Goal: Information Seeking & Learning: Learn about a topic

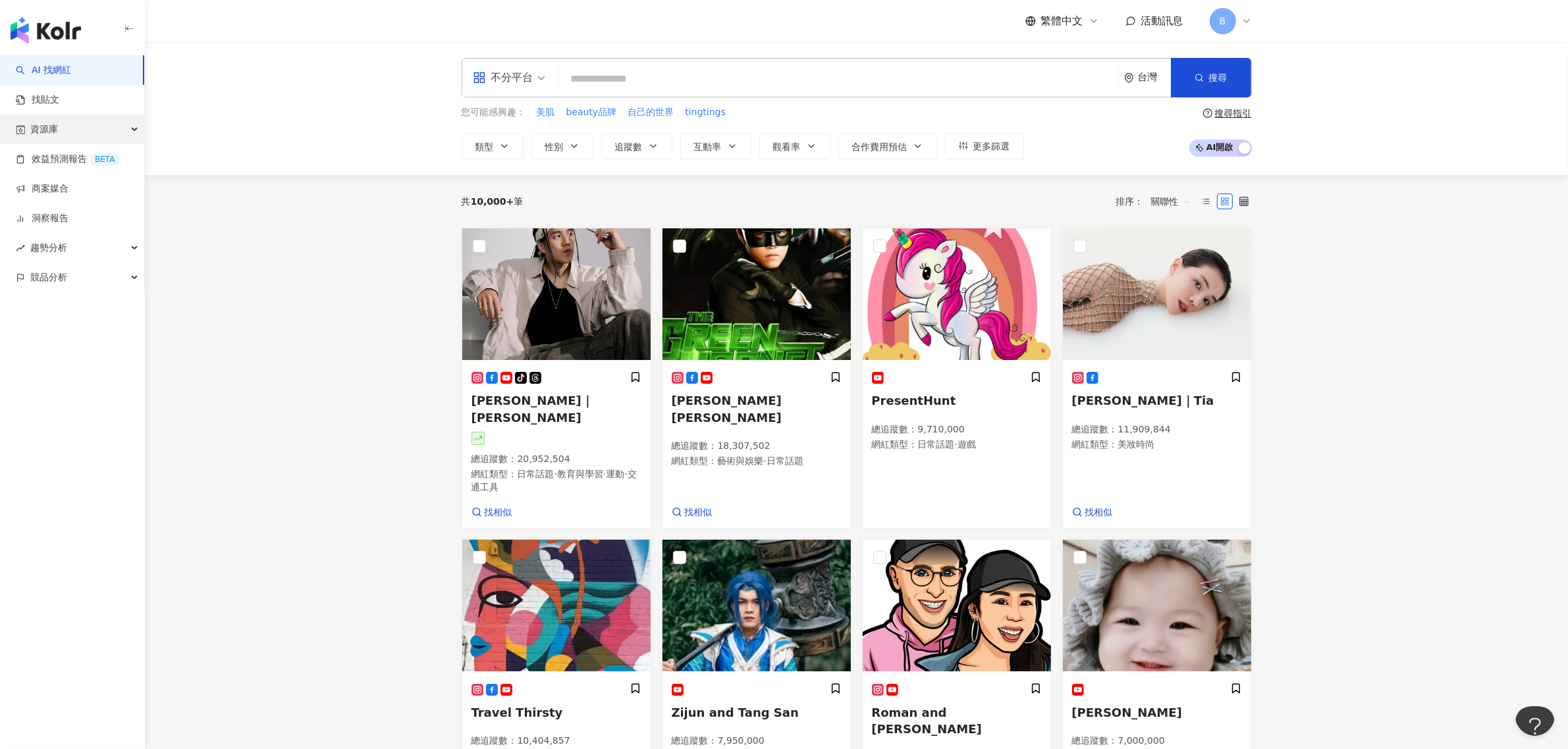
click at [83, 130] on div "資源庫" at bounding box center [72, 129] width 144 height 29
click at [81, 132] on div "資源庫" at bounding box center [72, 129] width 144 height 29
click at [69, 188] on link "網紅收藏" at bounding box center [50, 189] width 37 height 13
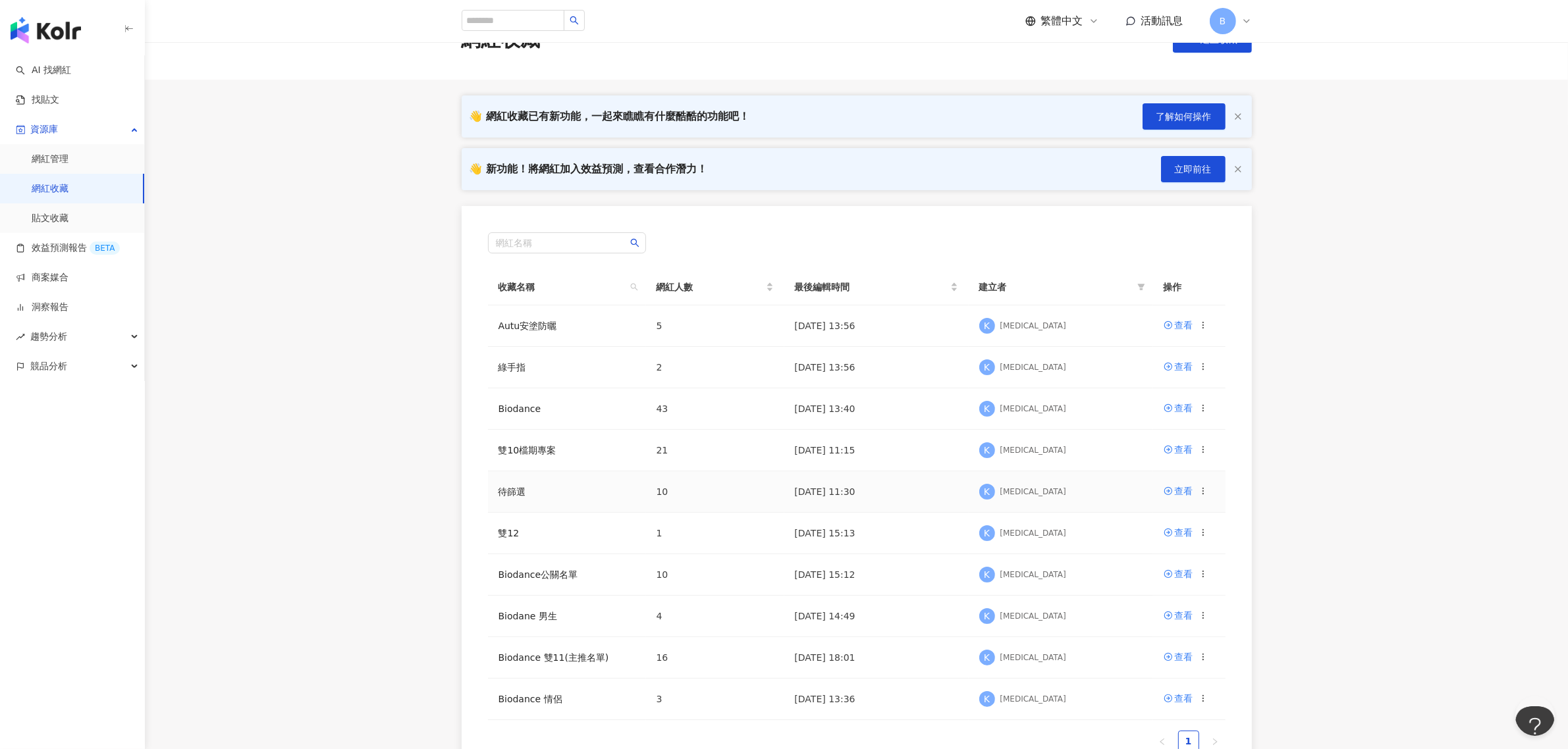
scroll to position [82, 0]
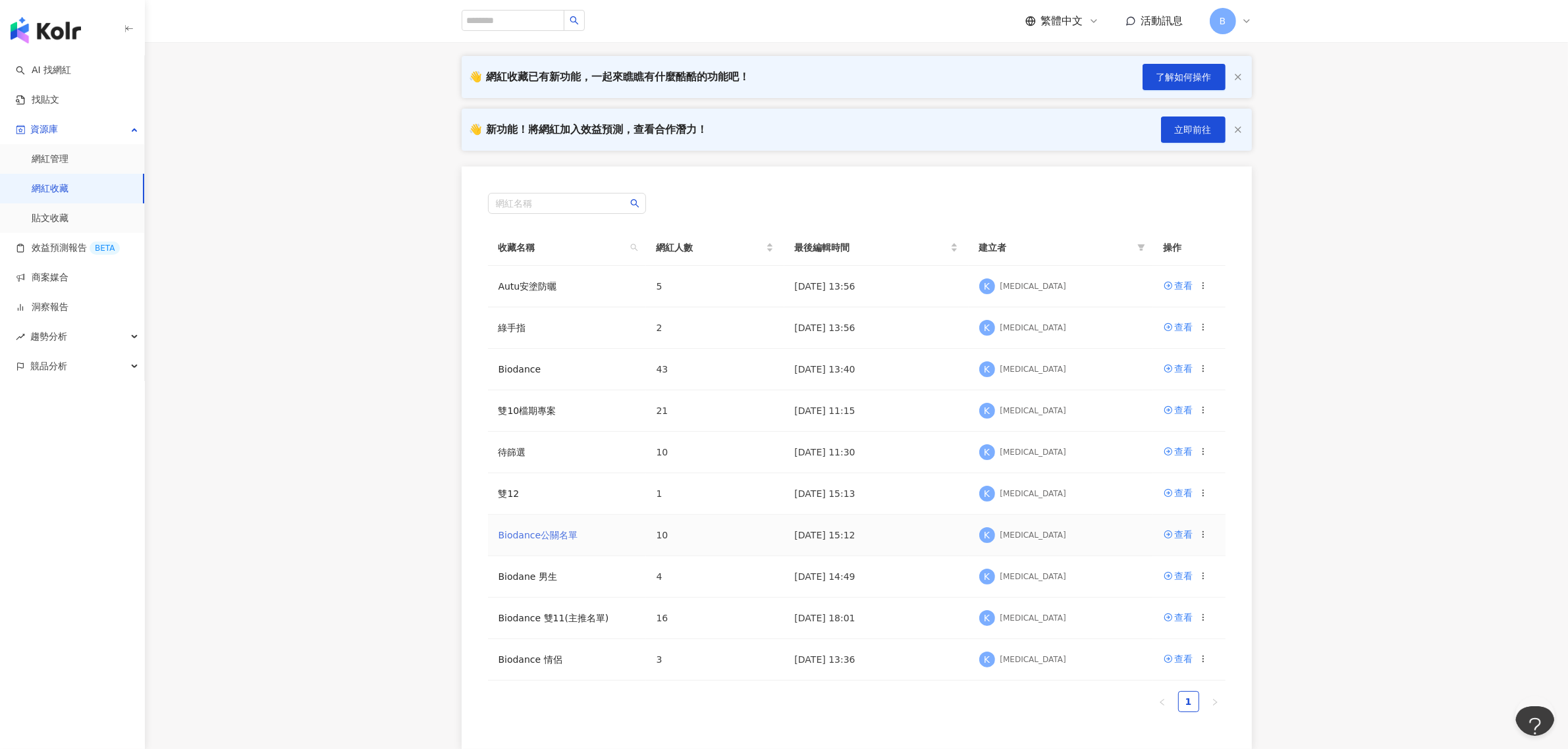
click at [566, 534] on link "Biodance公關名單" at bounding box center [539, 535] width 80 height 10
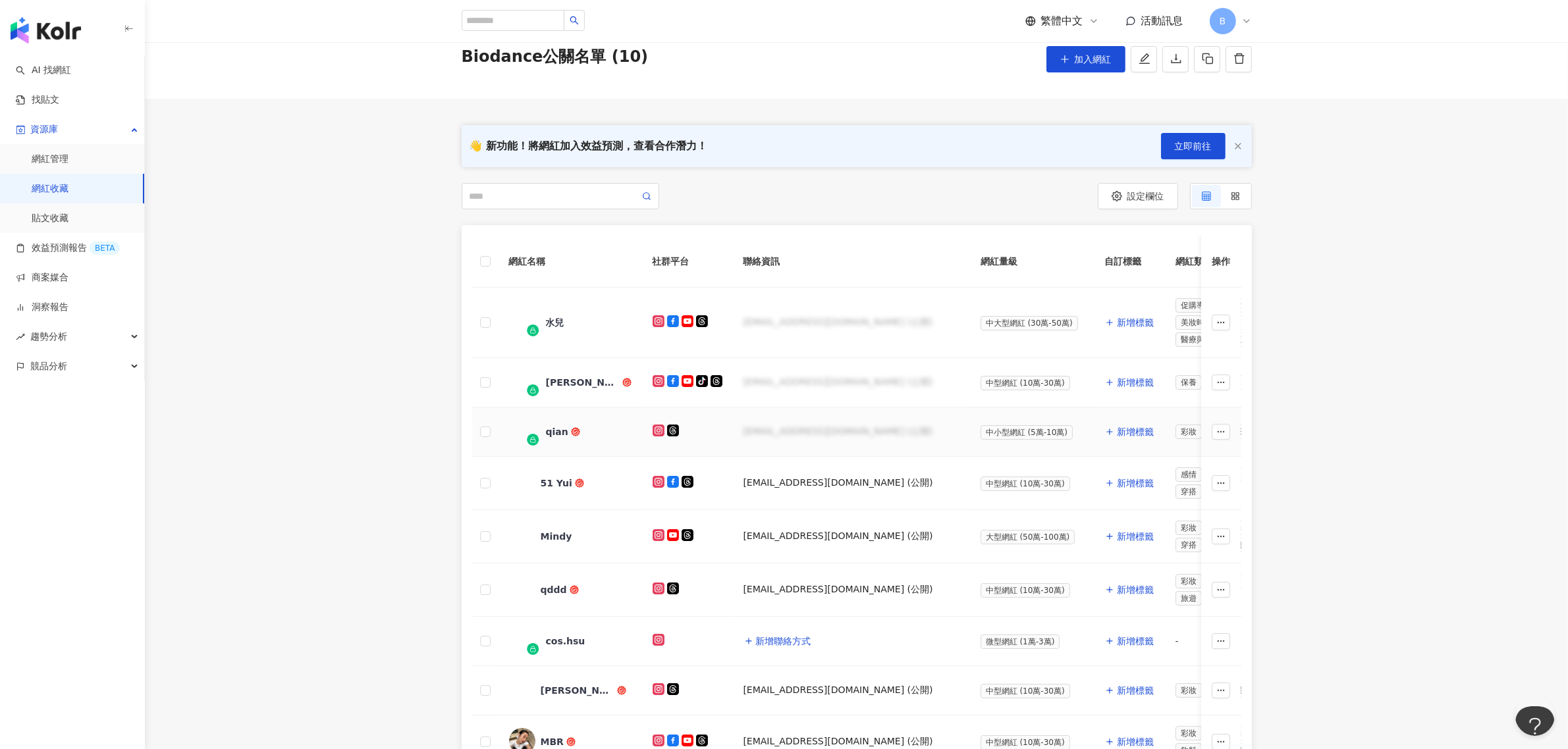
scroll to position [82, 0]
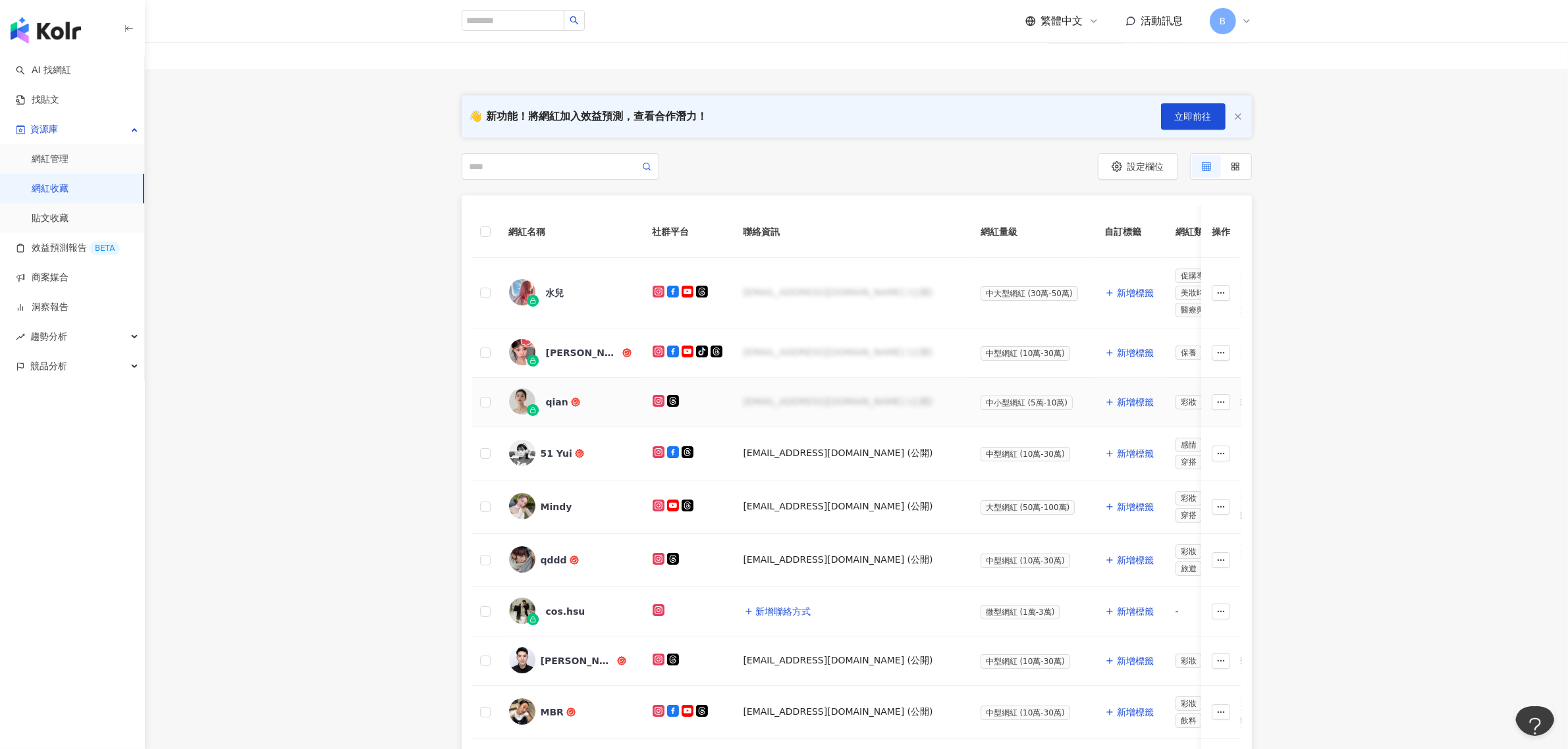
click at [656, 402] on icon at bounding box center [659, 401] width 7 height 7
click at [351, 35] on header "繁體中文 活動訊息 B" at bounding box center [856, 21] width 1423 height 43
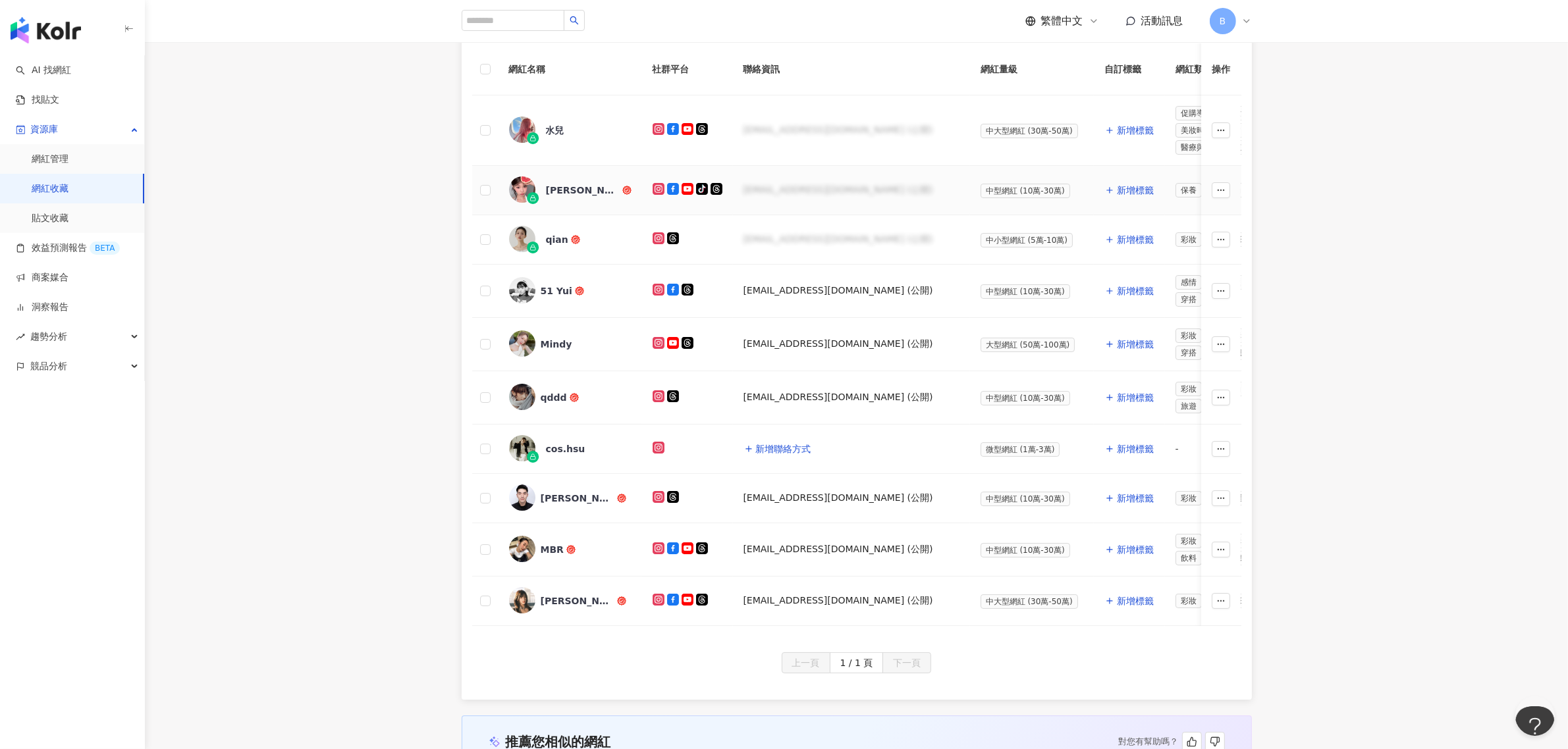
scroll to position [247, 0]
click at [657, 287] on icon at bounding box center [659, 288] width 7 height 7
click at [762, 22] on div "繁體中文 活動訊息 B" at bounding box center [857, 21] width 791 height 42
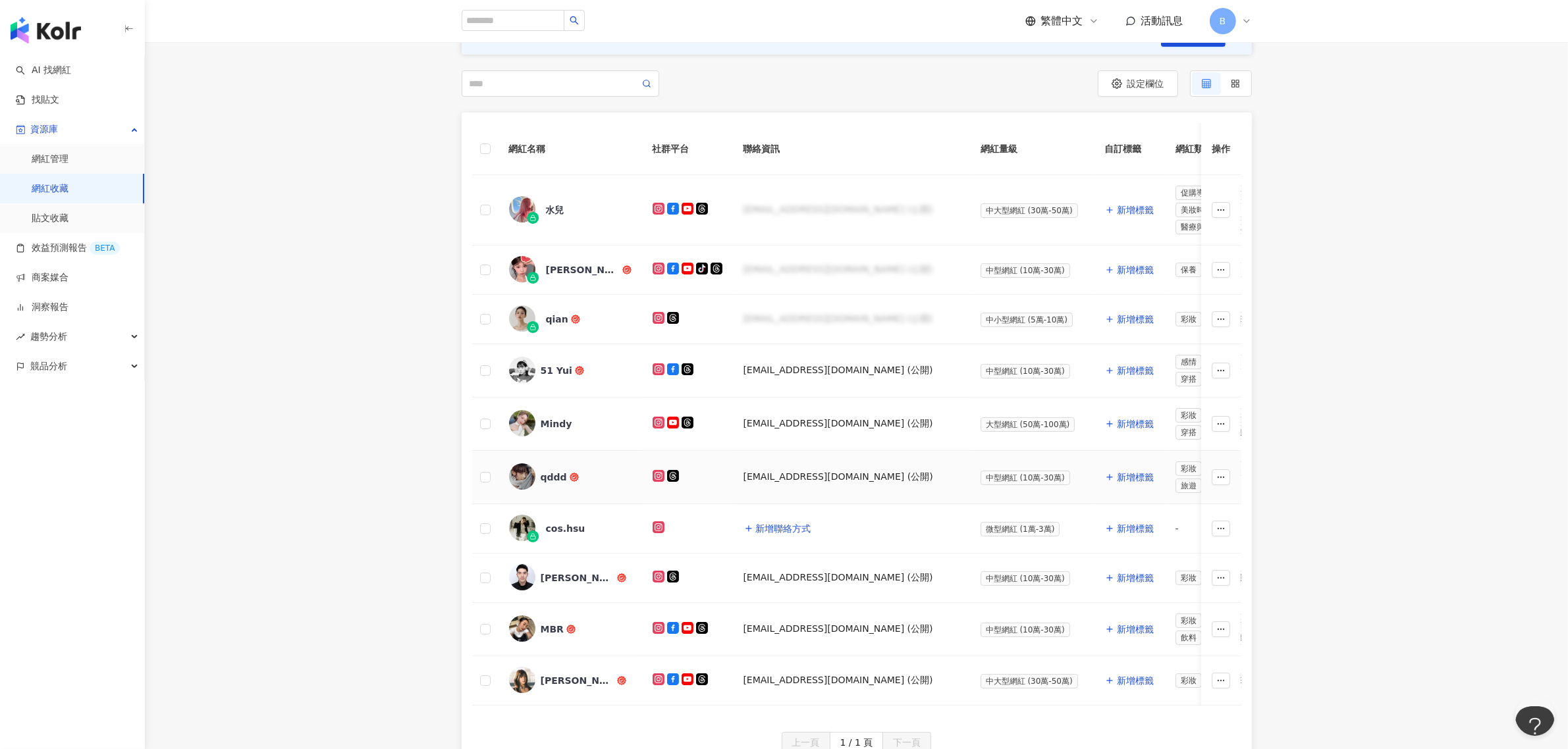
scroll to position [165, 0]
drag, startPoint x: 552, startPoint y: 374, endPoint x: 537, endPoint y: 381, distance: 16.6
click at [537, 381] on div "51 Yui" at bounding box center [570, 371] width 123 height 27
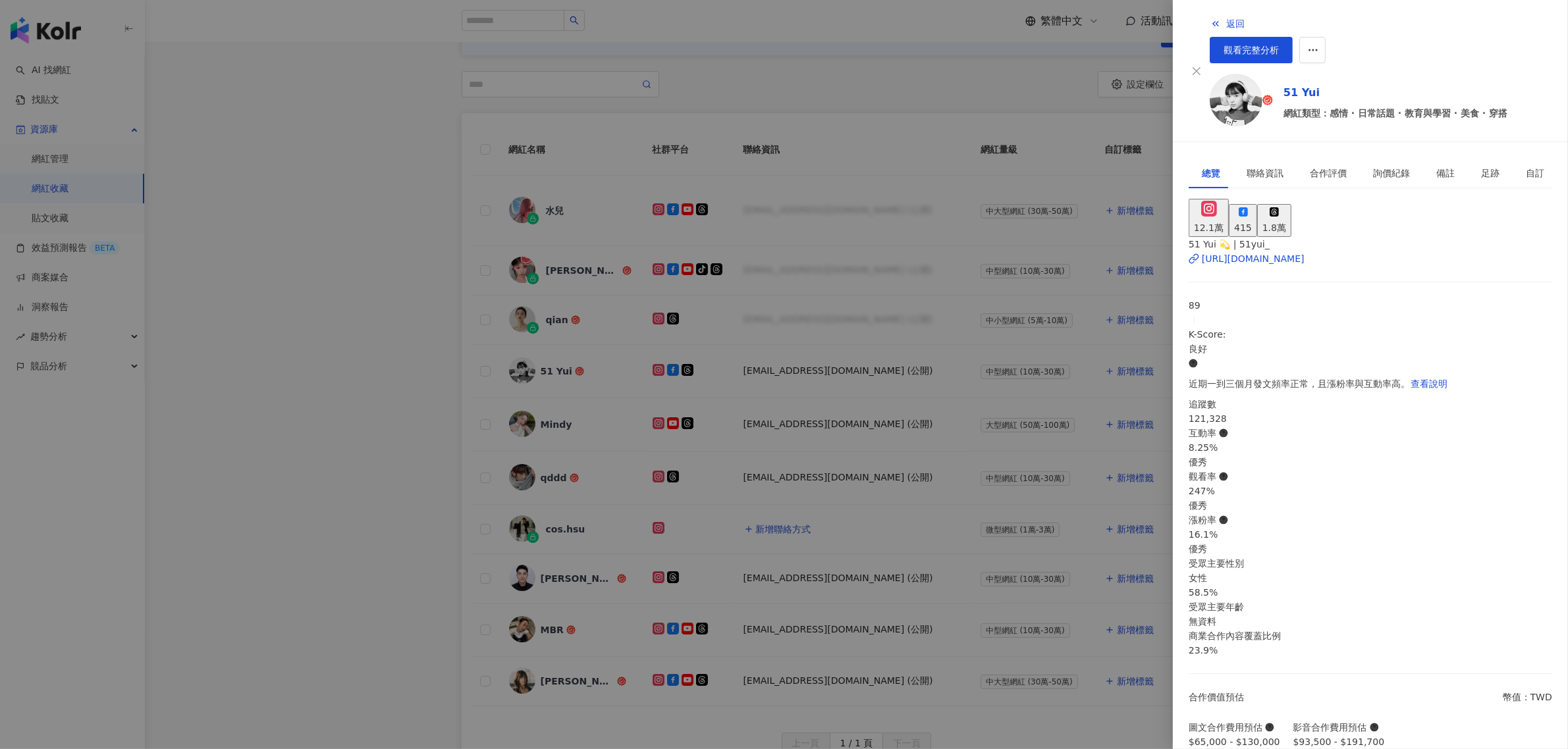
scroll to position [0, 0]
click at [1279, 45] on span "觀看完整分析" at bounding box center [1251, 49] width 56 height 10
click at [753, 254] on div at bounding box center [784, 374] width 1568 height 749
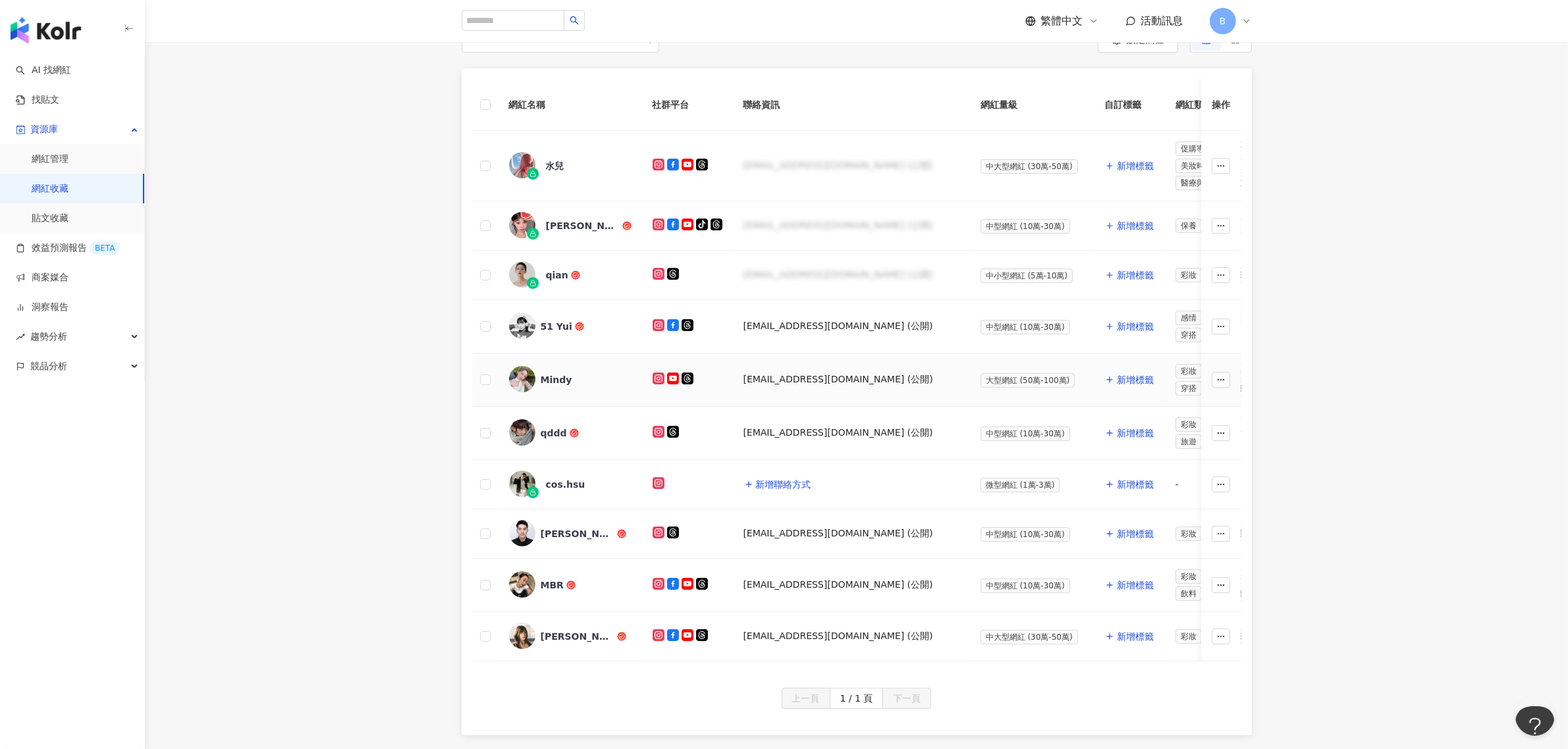
scroll to position [247, 0]
